Goal: Find contact information: Obtain details needed to contact an individual or organization

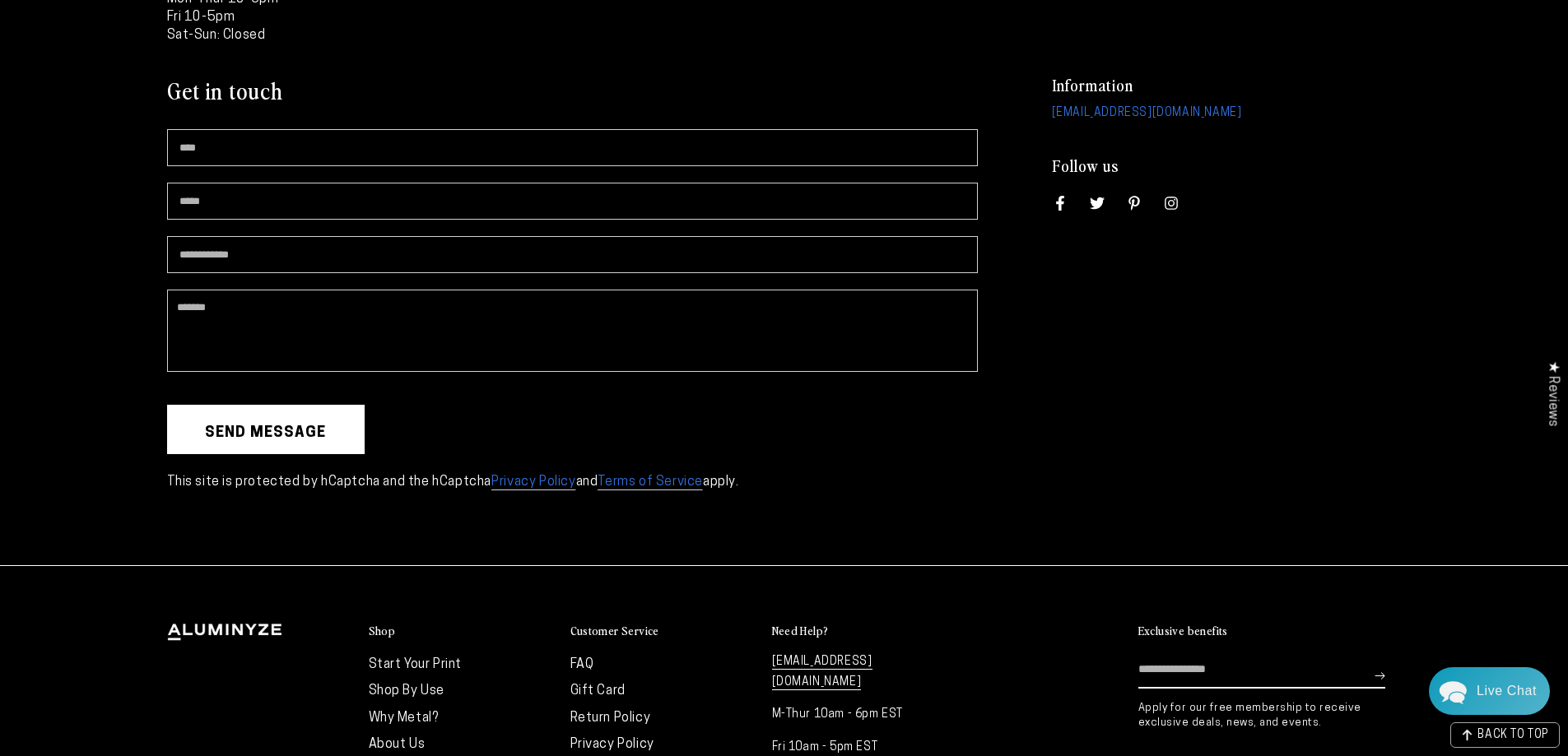
scroll to position [329, 0]
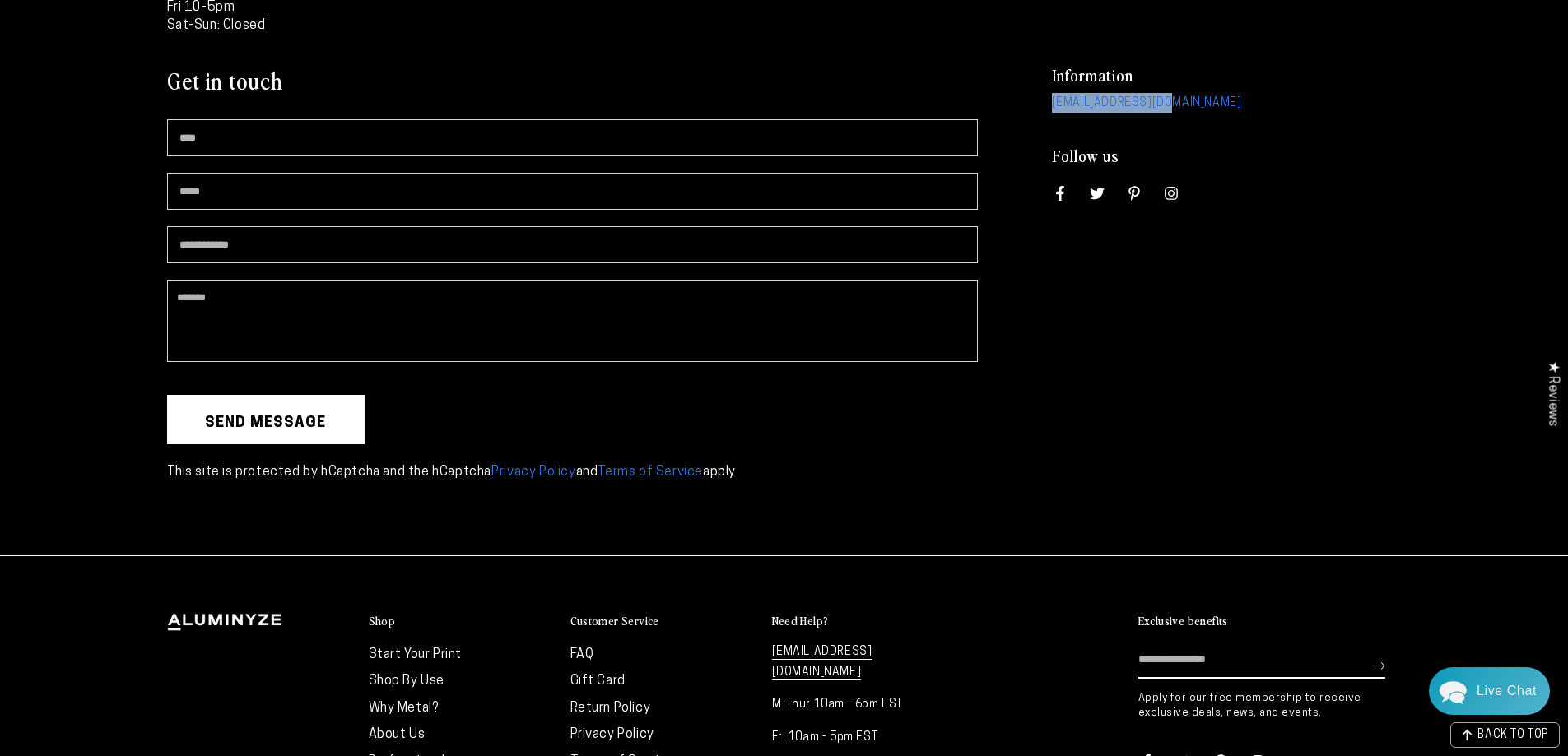
drag, startPoint x: 1172, startPoint y: 102, endPoint x: 1041, endPoint y: 115, distance: 131.6
click at [1041, 115] on ul "Information [EMAIL_ADDRESS][DOMAIN_NAME] Follow us Facebook Twitter Pinterest I…" at bounding box center [1201, 138] width 399 height 145
drag, startPoint x: 1168, startPoint y: 84, endPoint x: 1080, endPoint y: 316, distance: 248.1
click at [1080, 316] on div "Information [EMAIL_ADDRESS][DOMAIN_NAME] Follow us Facebook Twitter Pinterest I…" at bounding box center [1201, 287] width 399 height 444
drag, startPoint x: 1169, startPoint y: 97, endPoint x: 1009, endPoint y: 118, distance: 161.4
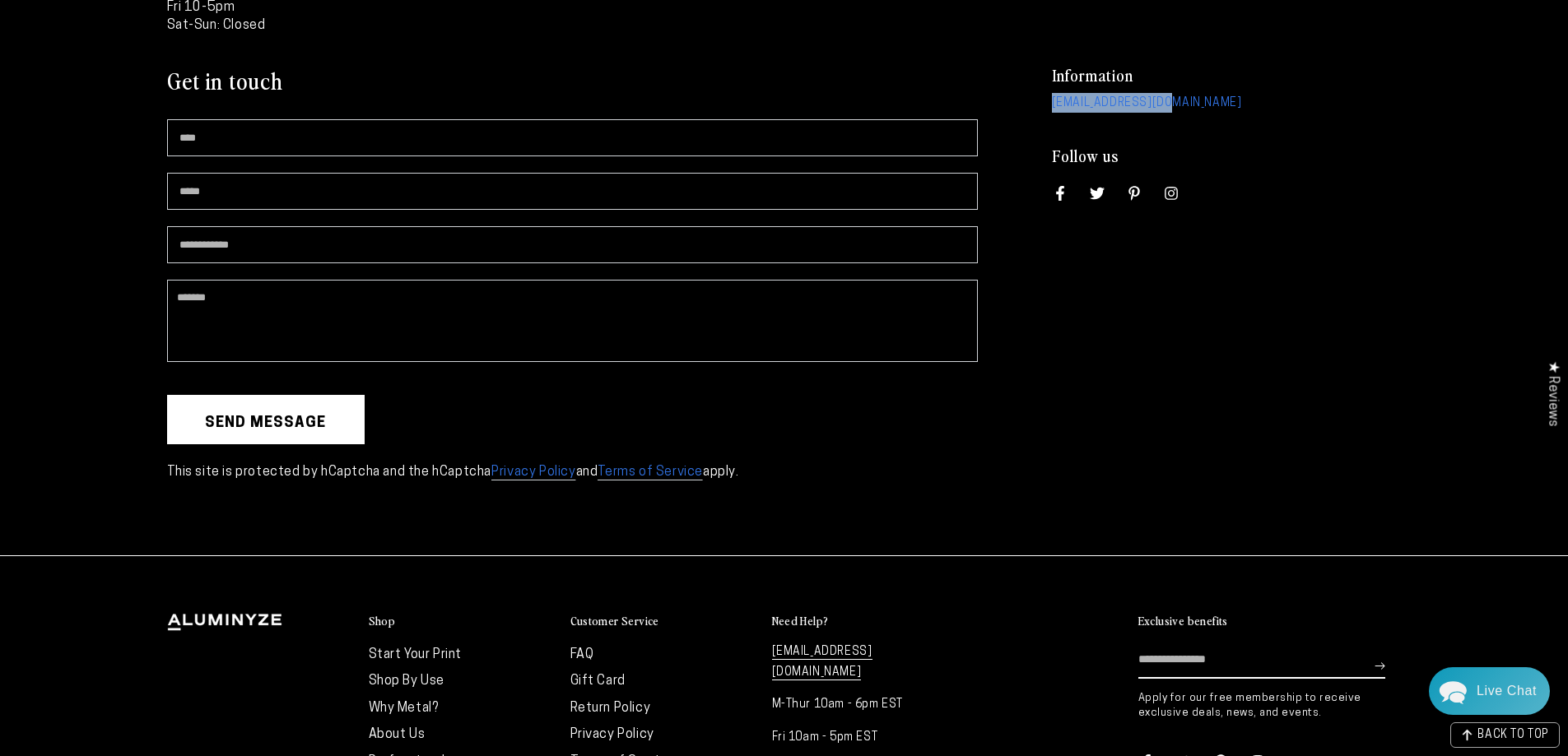
click at [1009, 118] on ul "Information [EMAIL_ADDRESS][DOMAIN_NAME] Follow us Facebook Twitter Pinterest I…" at bounding box center [1201, 138] width 399 height 145
copy link "[EMAIL_ADDRESS][DOMAIN_NAME]"
